Goal: Task Accomplishment & Management: Manage account settings

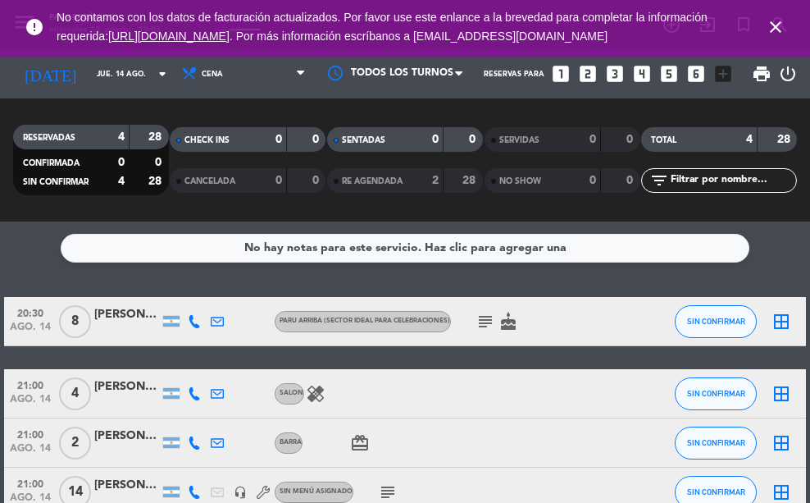
scroll to position [82, 0]
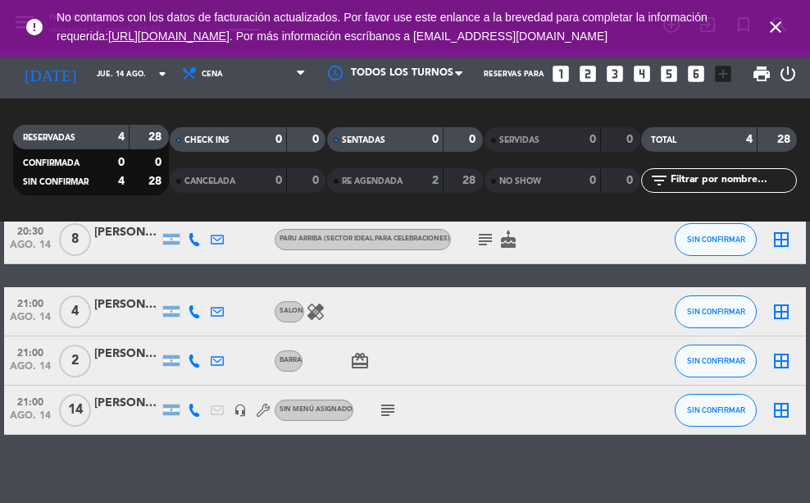
click at [133, 353] on div "[PERSON_NAME]" at bounding box center [127, 353] width 66 height 19
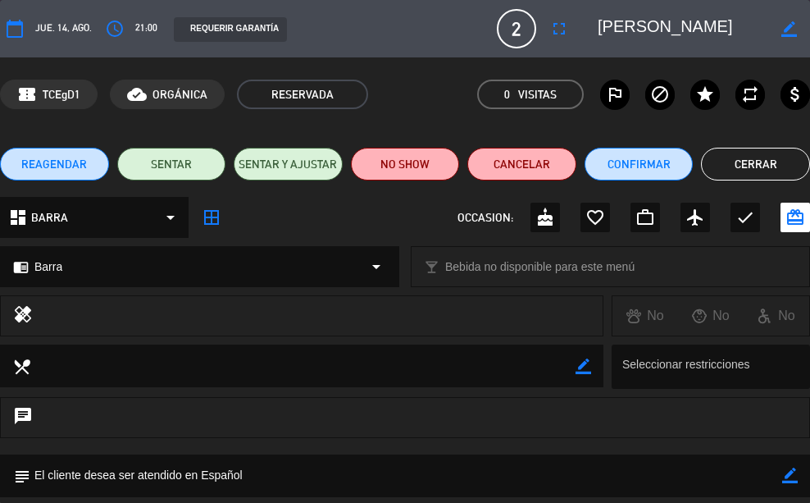
click at [721, 164] on button "Cerrar" at bounding box center [755, 164] width 109 height 33
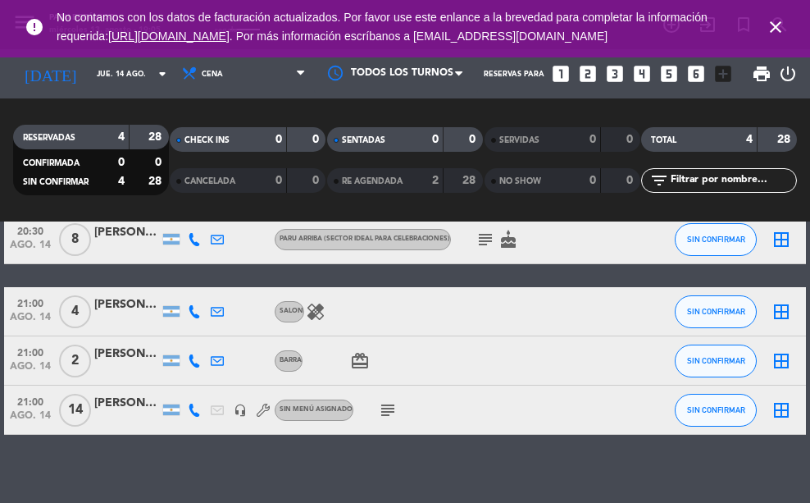
click at [199, 354] on icon at bounding box center [194, 360] width 13 height 13
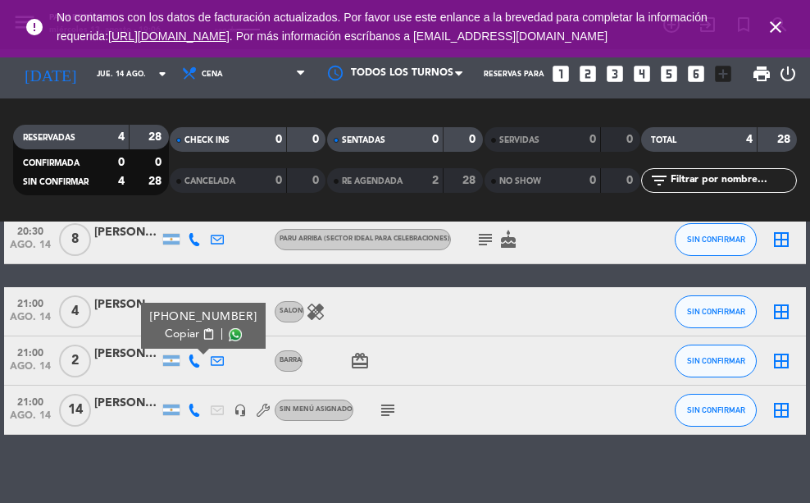
click at [210, 278] on div "20:30 [DATE] 8 [PERSON_NAME] ARRIBA (Sector ideal para celebraciones) subject c…" at bounding box center [405, 325] width 802 height 220
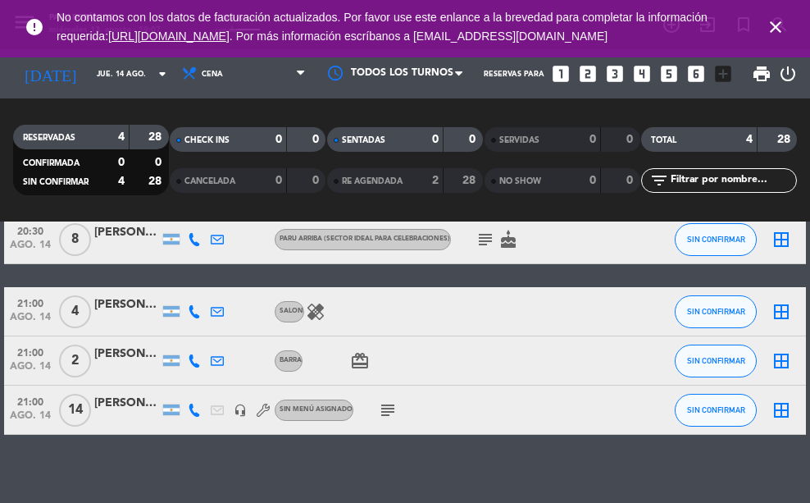
click at [279, 271] on div "20:30 [DATE] 8 [PERSON_NAME] ARRIBA (Sector ideal para celebraciones) subject c…" at bounding box center [405, 325] width 802 height 220
click at [782, 32] on icon "close" at bounding box center [776, 27] width 20 height 20
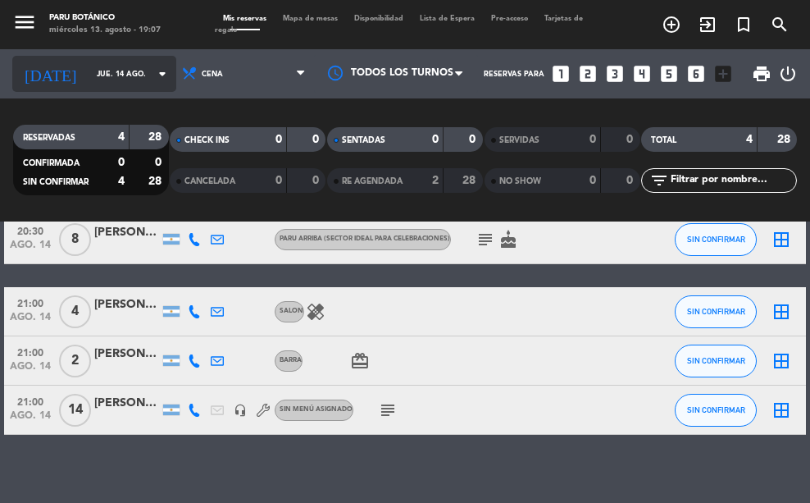
click at [89, 81] on input "jue. 14 ago." at bounding box center [141, 73] width 104 height 25
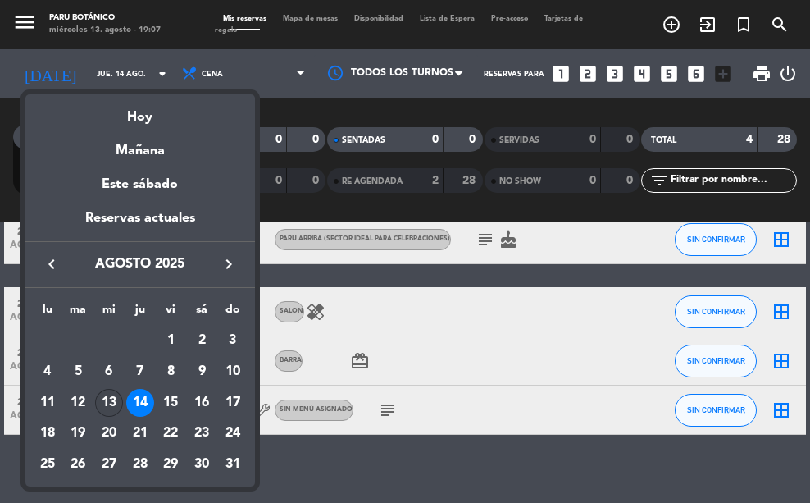
click at [109, 399] on div "13" at bounding box center [109, 403] width 28 height 28
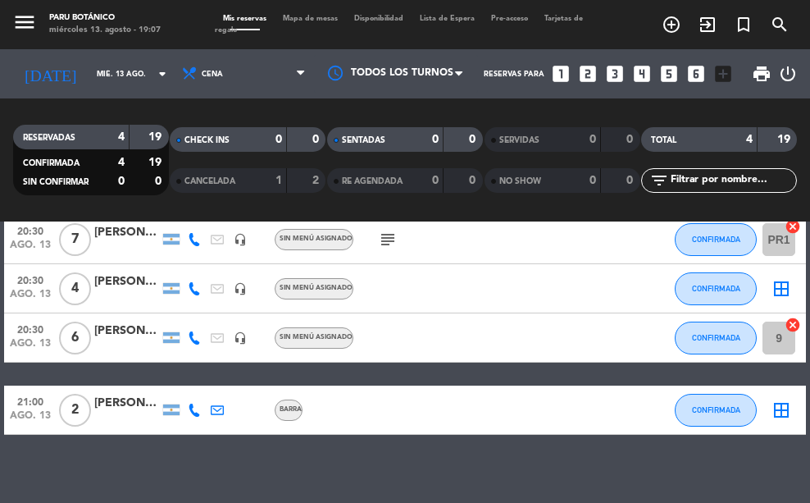
click at [248, 365] on div "20:30 [DATE] 7 [PERSON_NAME] headset_mic Sin menú asignado subject CONFIRMADA P…" at bounding box center [405, 325] width 802 height 220
click at [135, 398] on div "[PERSON_NAME]" at bounding box center [127, 403] width 66 height 19
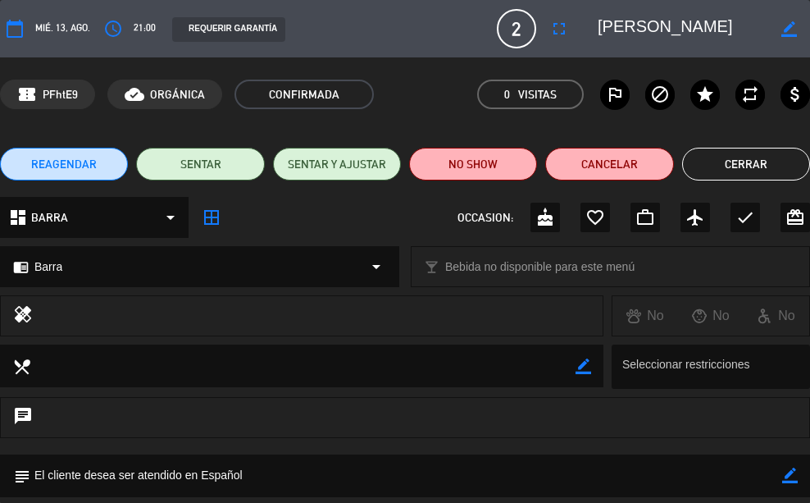
click at [734, 24] on textarea at bounding box center [683, 29] width 170 height 30
click at [796, 21] on icon "border_color" at bounding box center [789, 29] width 16 height 16
click at [761, 162] on button "Cerrar" at bounding box center [746, 164] width 128 height 33
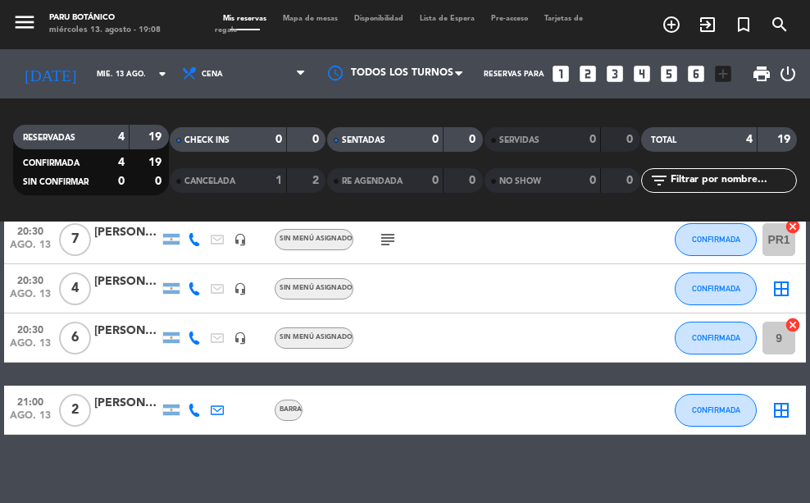
click at [199, 412] on icon at bounding box center [194, 409] width 13 height 13
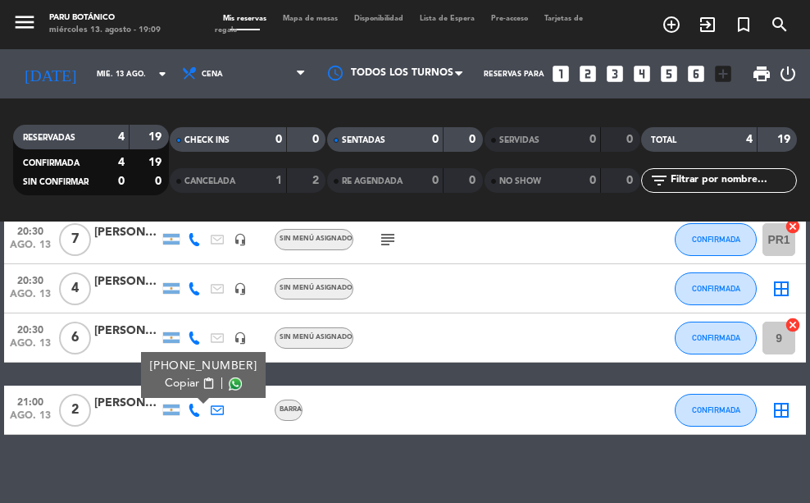
click at [214, 456] on div "No hay notas para este servicio. Haz clic para agregar una 20:30 [DATE] 7 [PERS…" at bounding box center [405, 361] width 810 height 281
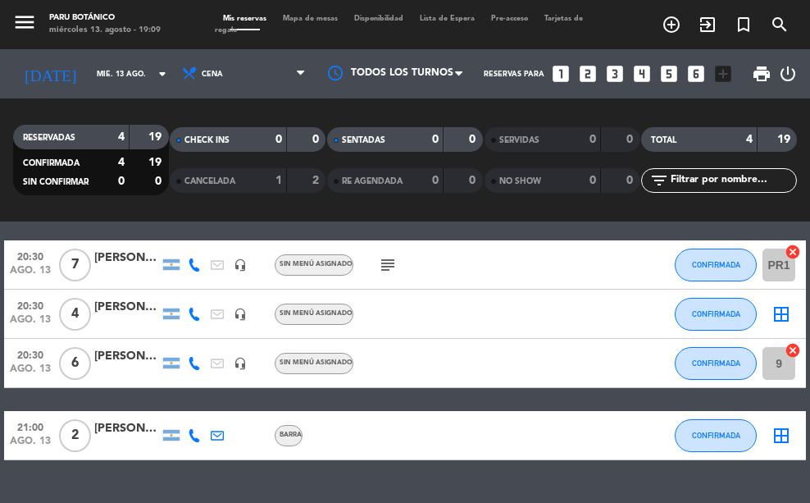
scroll to position [82, 0]
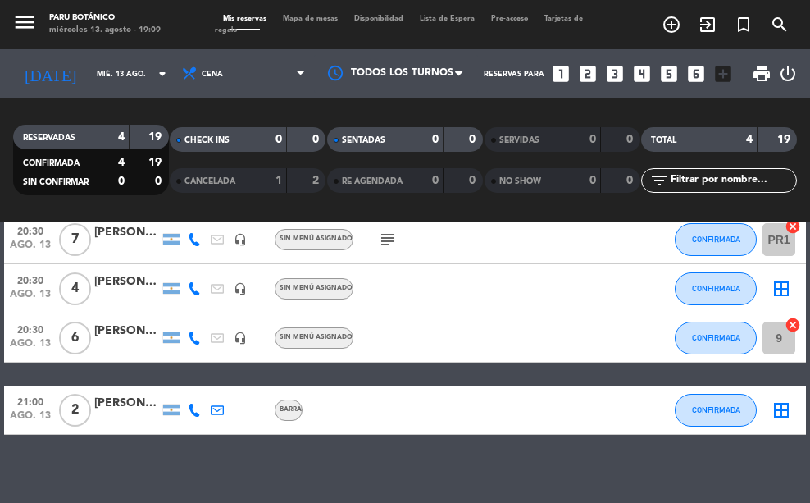
click at [387, 240] on icon "subject" at bounding box center [388, 240] width 20 height 20
click at [400, 371] on div "20:30 [DATE] 7 [PERSON_NAME] headset_mic Sin menú asignado subject SALON PRIVAD…" at bounding box center [405, 325] width 802 height 220
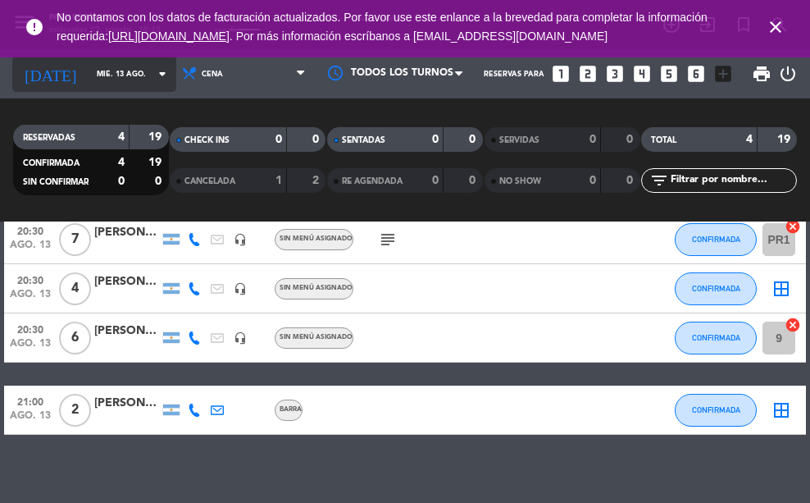
click at [104, 76] on input "mié. 13 ago." at bounding box center [141, 73] width 104 height 25
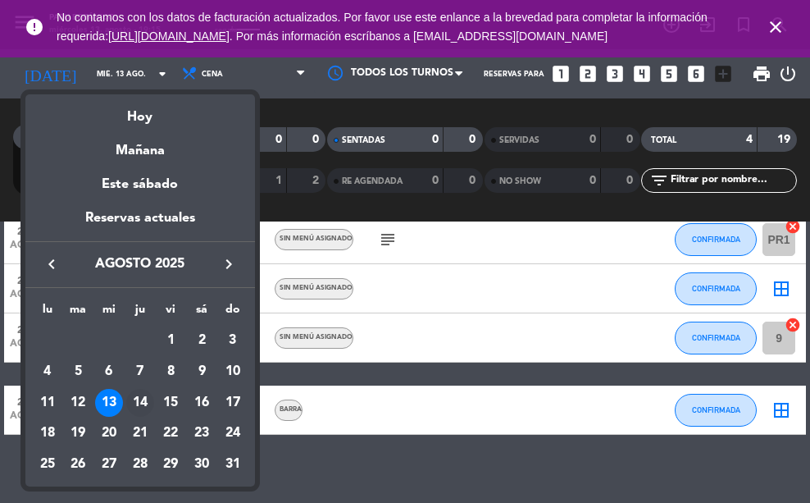
click at [143, 401] on div "14" at bounding box center [140, 403] width 28 height 28
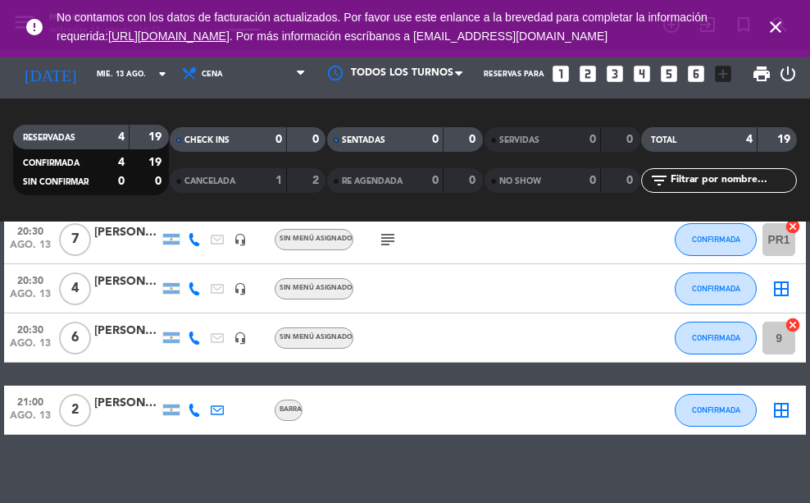
type input "jue. 14 ago."
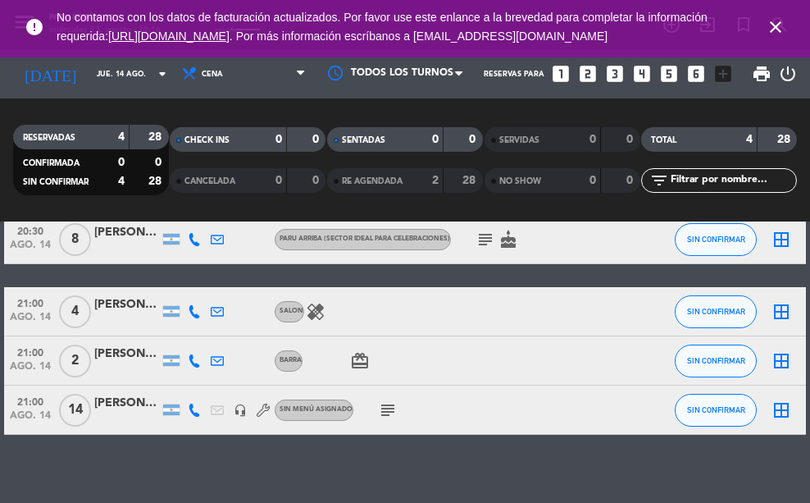
scroll to position [0, 0]
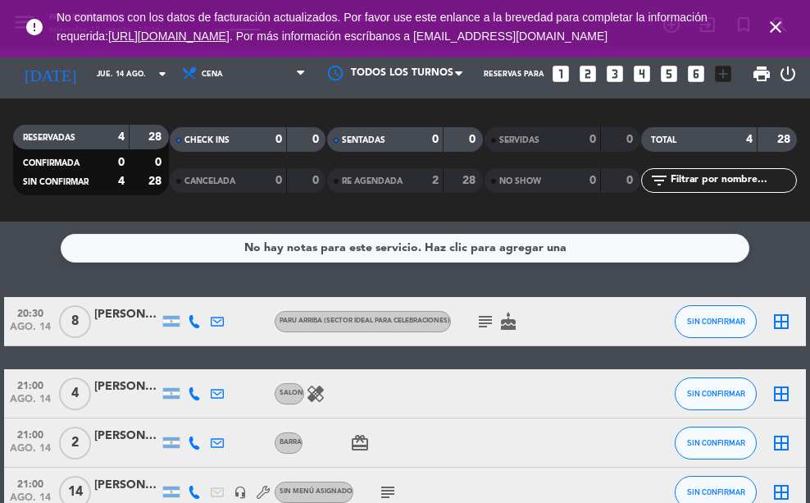
click at [767, 37] on icon "close" at bounding box center [776, 27] width 20 height 20
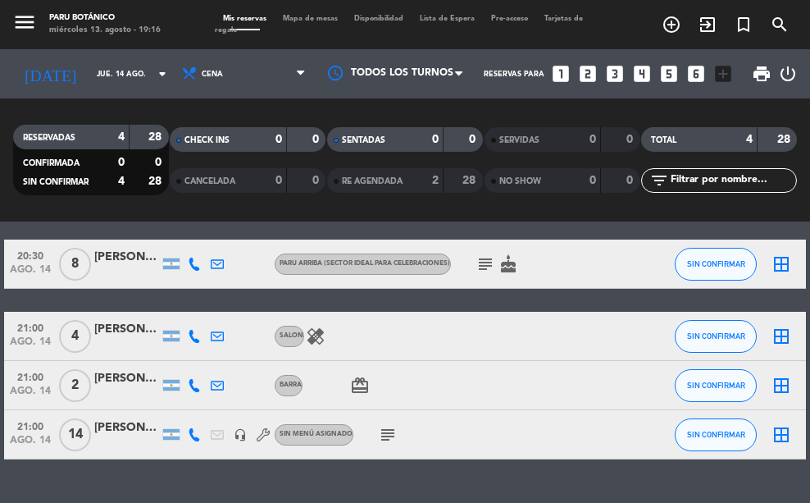
scroll to position [82, 0]
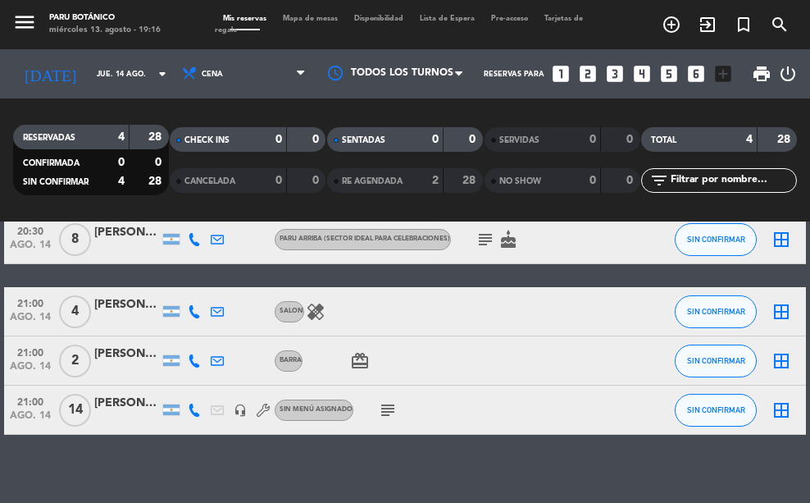
click at [193, 312] on icon at bounding box center [194, 311] width 13 height 13
